Goal: Transaction & Acquisition: Obtain resource

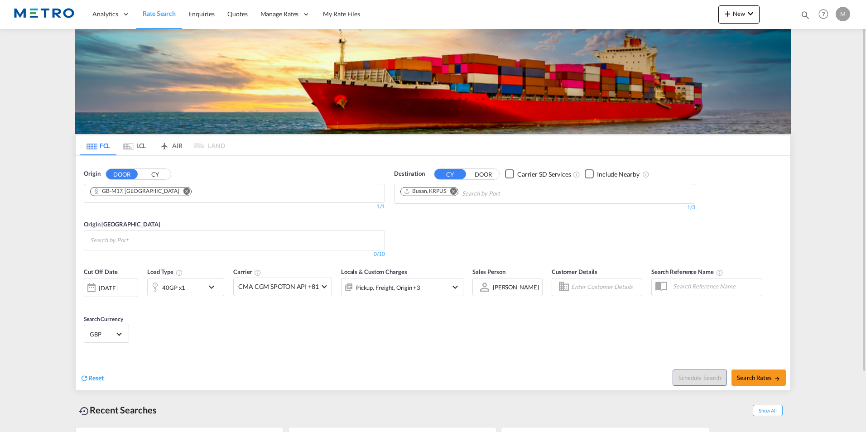
click at [178, 188] on button "Remove" at bounding box center [185, 192] width 14 height 9
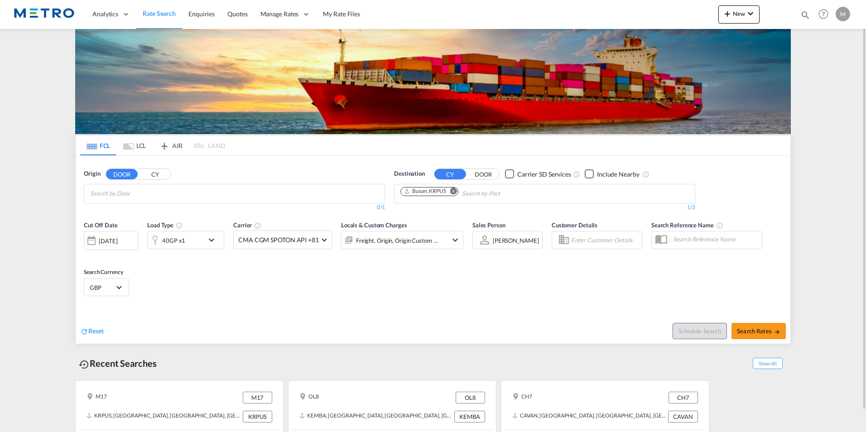
click at [454, 191] on md-icon "Remove" at bounding box center [453, 191] width 7 height 7
click at [100, 332] on span "Reset" at bounding box center [95, 331] width 15 height 8
click at [176, 194] on md-chips-wrap "Chips container with autocompletion. Enter the text area, type text to search, …" at bounding box center [134, 192] width 91 height 17
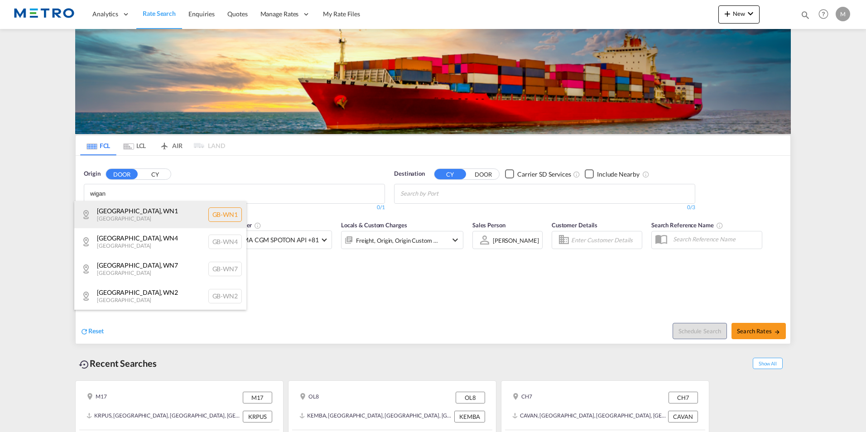
type input "wigan"
click at [169, 220] on div "[GEOGRAPHIC_DATA] , WN1 [GEOGRAPHIC_DATA] [GEOGRAPHIC_DATA]-WN1" at bounding box center [160, 214] width 172 height 27
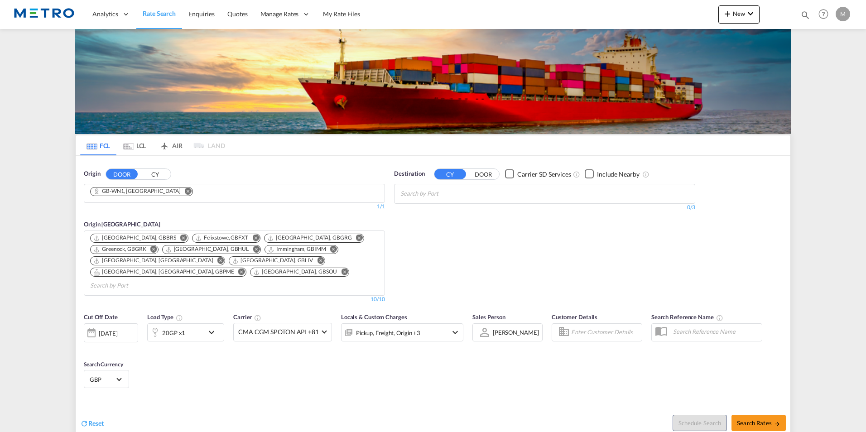
click at [449, 198] on body "Analytics Reports Dashboard Rate Search Enquiries Quotes" at bounding box center [433, 216] width 866 height 432
type input "pirae"
click at [482, 215] on div "Pirae us [GEOGRAPHIC_DATA] GRPIR" at bounding box center [471, 214] width 172 height 27
click at [213, 327] on md-icon "icon-chevron-down" at bounding box center [213, 332] width 15 height 11
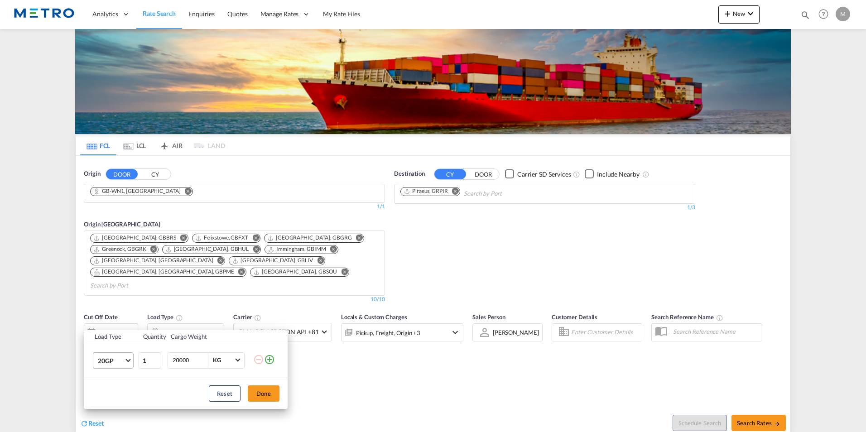
click at [130, 359] on span "Choose: \a20GP" at bounding box center [128, 359] width 5 height 5
click at [121, 362] on md-option "40HC" at bounding box center [122, 367] width 62 height 22
click at [275, 398] on button "Done" at bounding box center [264, 394] width 32 height 16
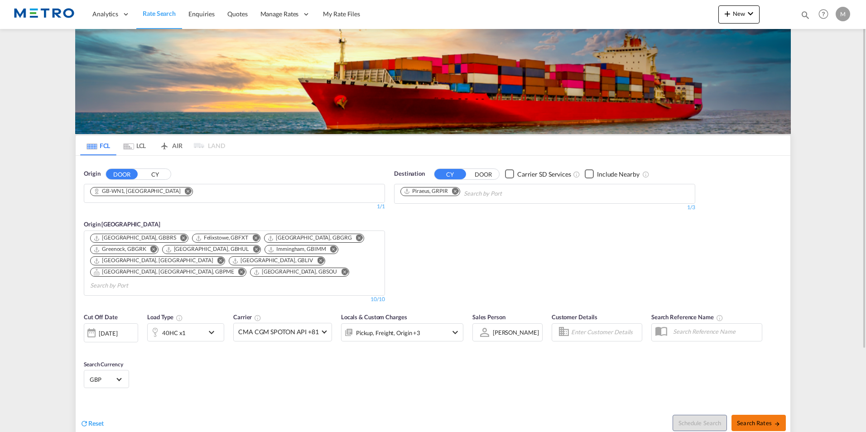
click at [766, 420] on span "Search Rates" at bounding box center [758, 423] width 43 height 7
type input "WN1 to GRPIR / [DATE]"
